Goal: Task Accomplishment & Management: Use online tool/utility

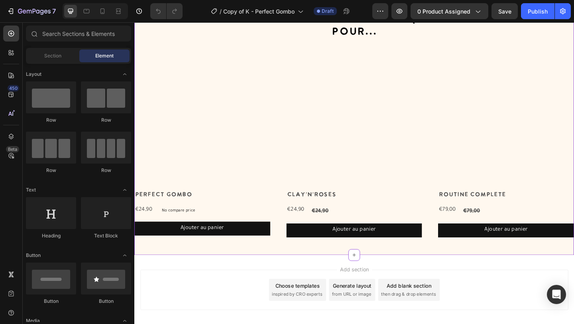
scroll to position [1301, 0]
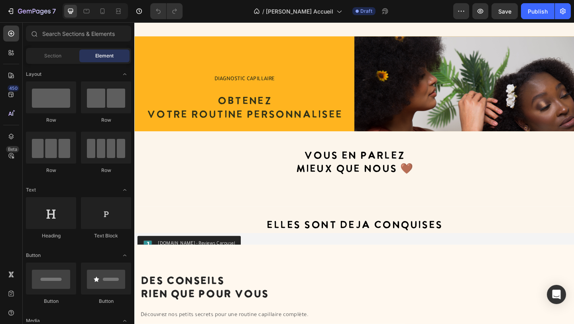
scroll to position [1367, 0]
